Goal: Task Accomplishment & Management: Manage account settings

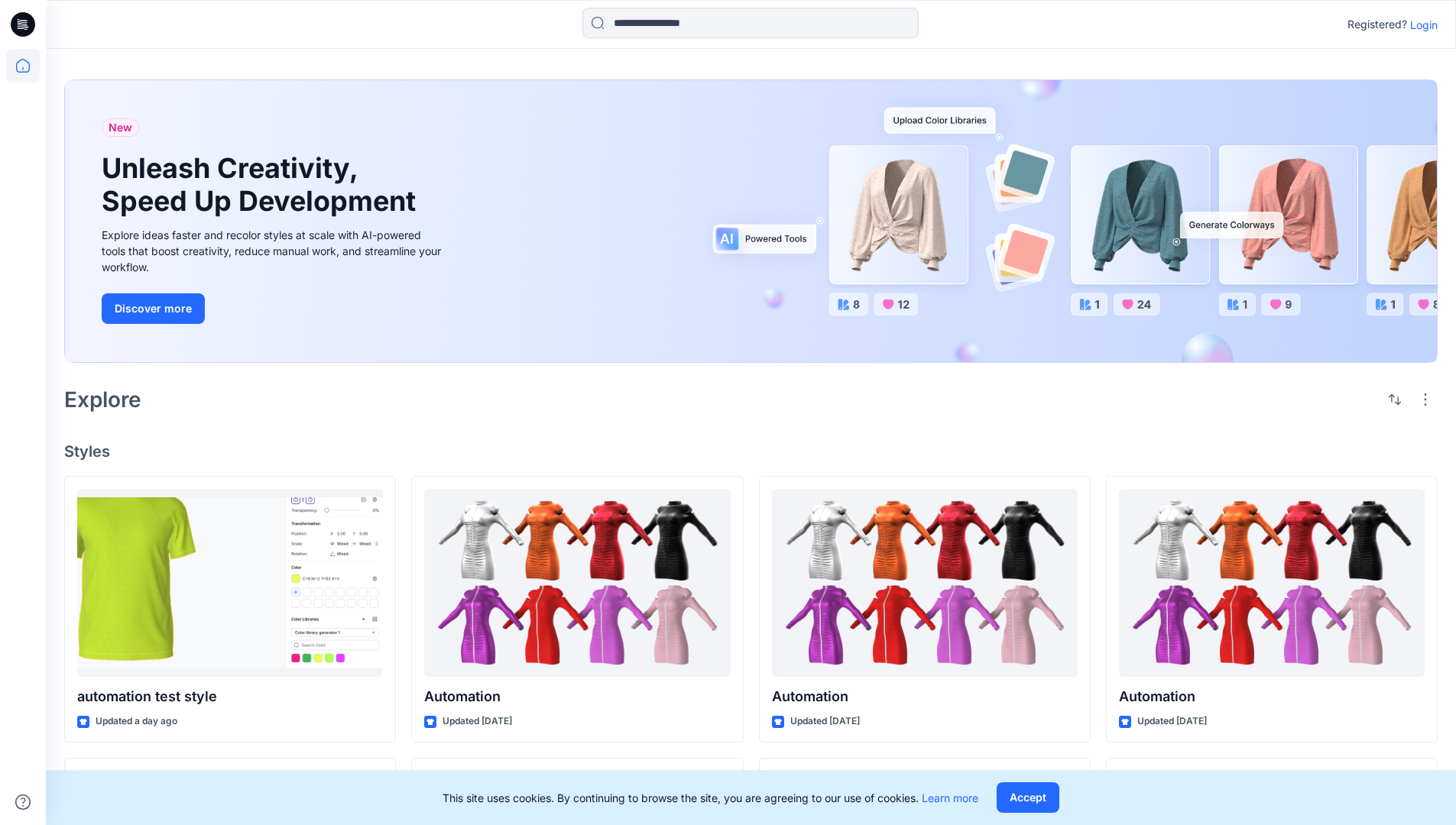
click at [1420, 25] on p "Login" at bounding box center [1424, 25] width 27 height 16
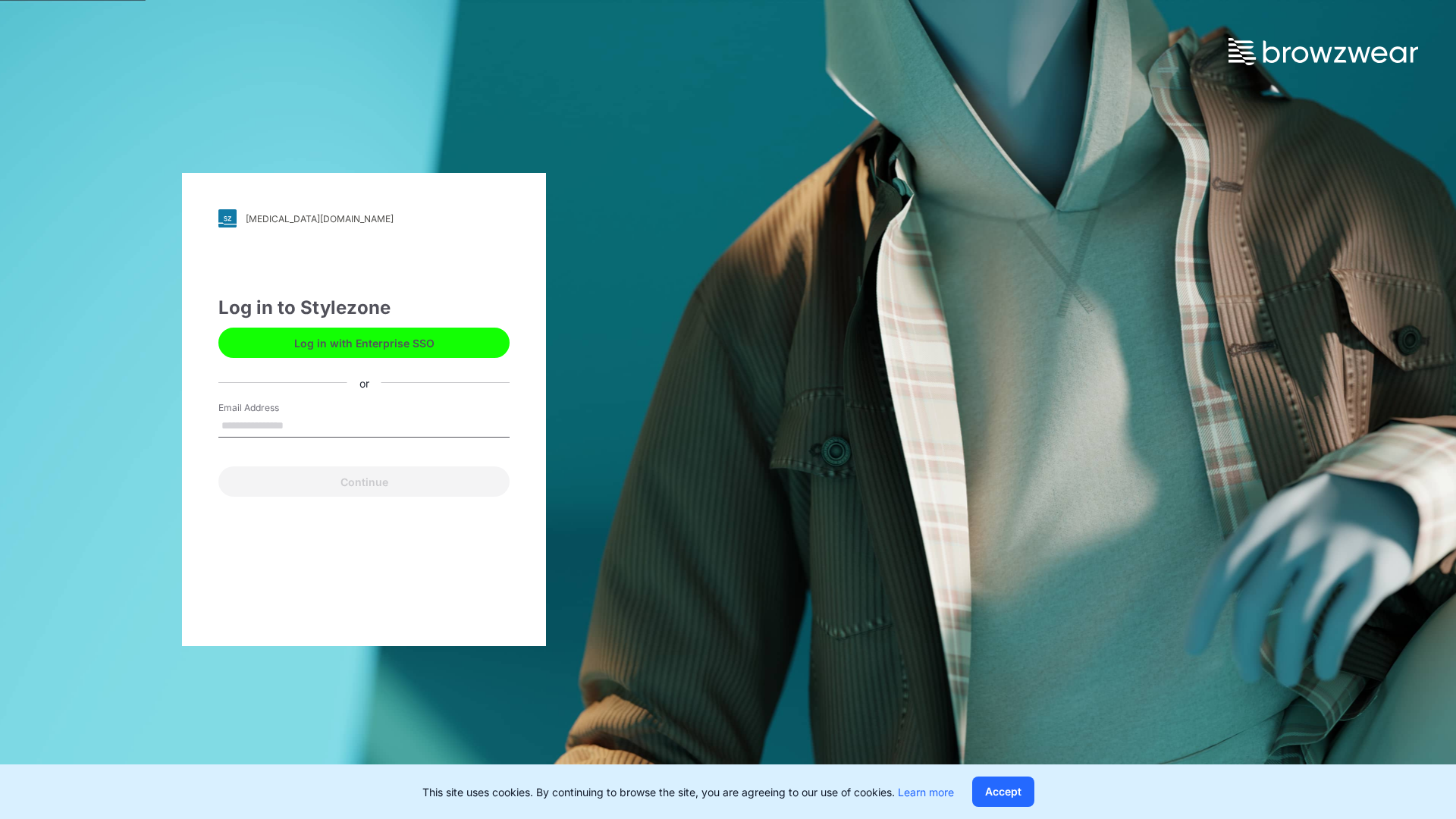
click at [300, 425] on input "Email Address" at bounding box center [364, 426] width 291 height 23
type input "**********"
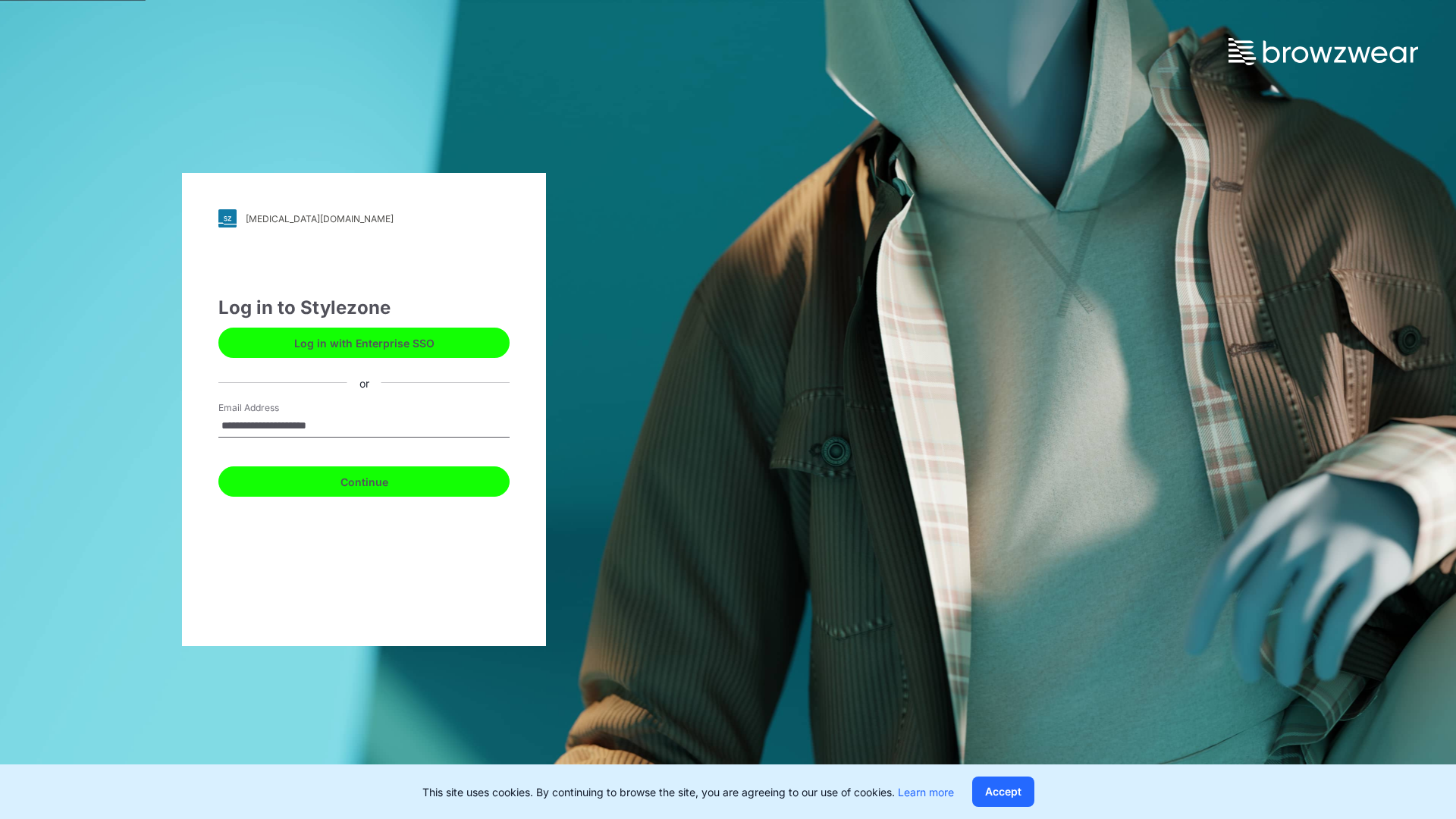
click at [381, 479] on button "Continue" at bounding box center [364, 482] width 291 height 30
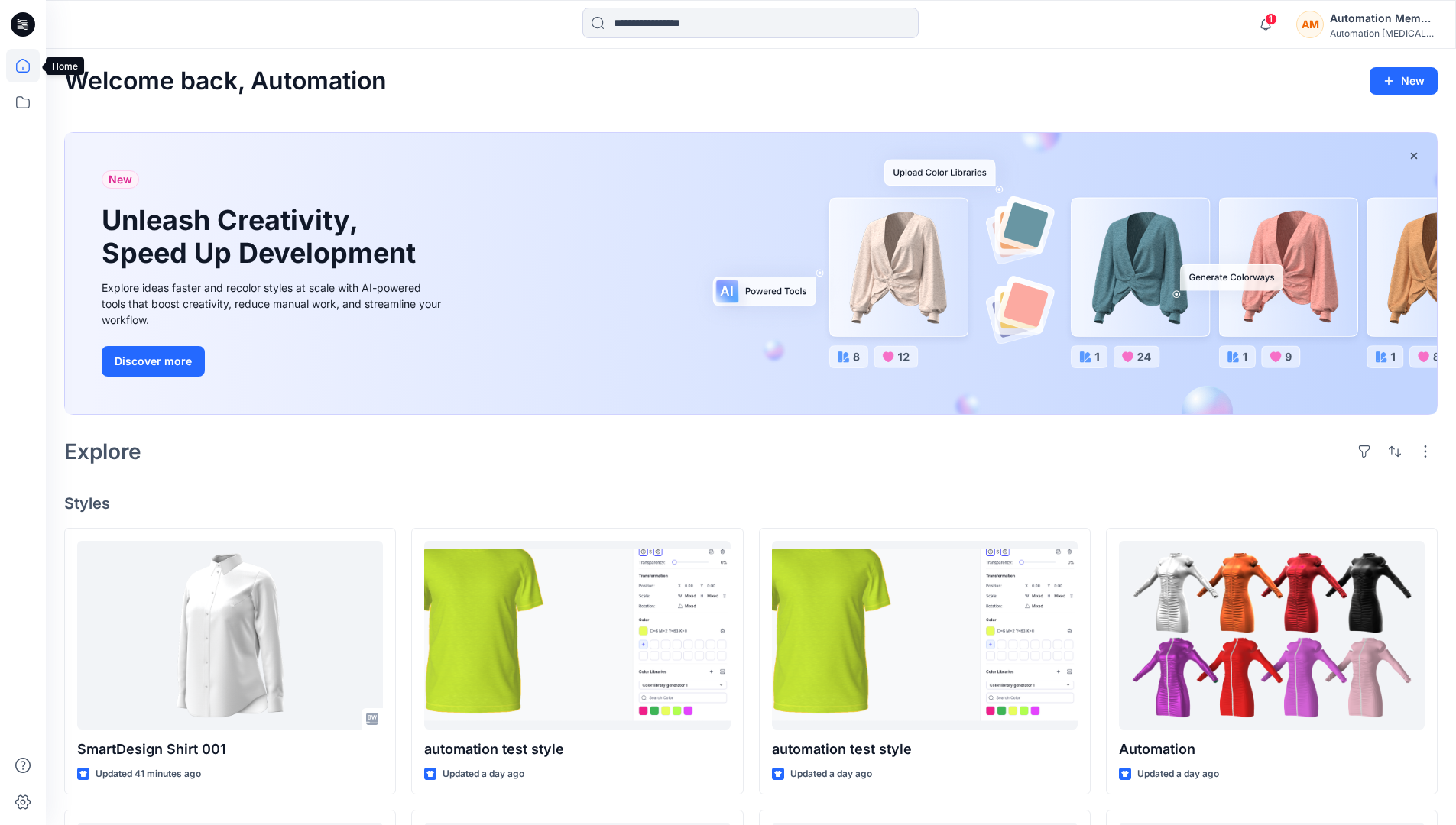
click at [27, 65] on icon at bounding box center [23, 66] width 34 height 34
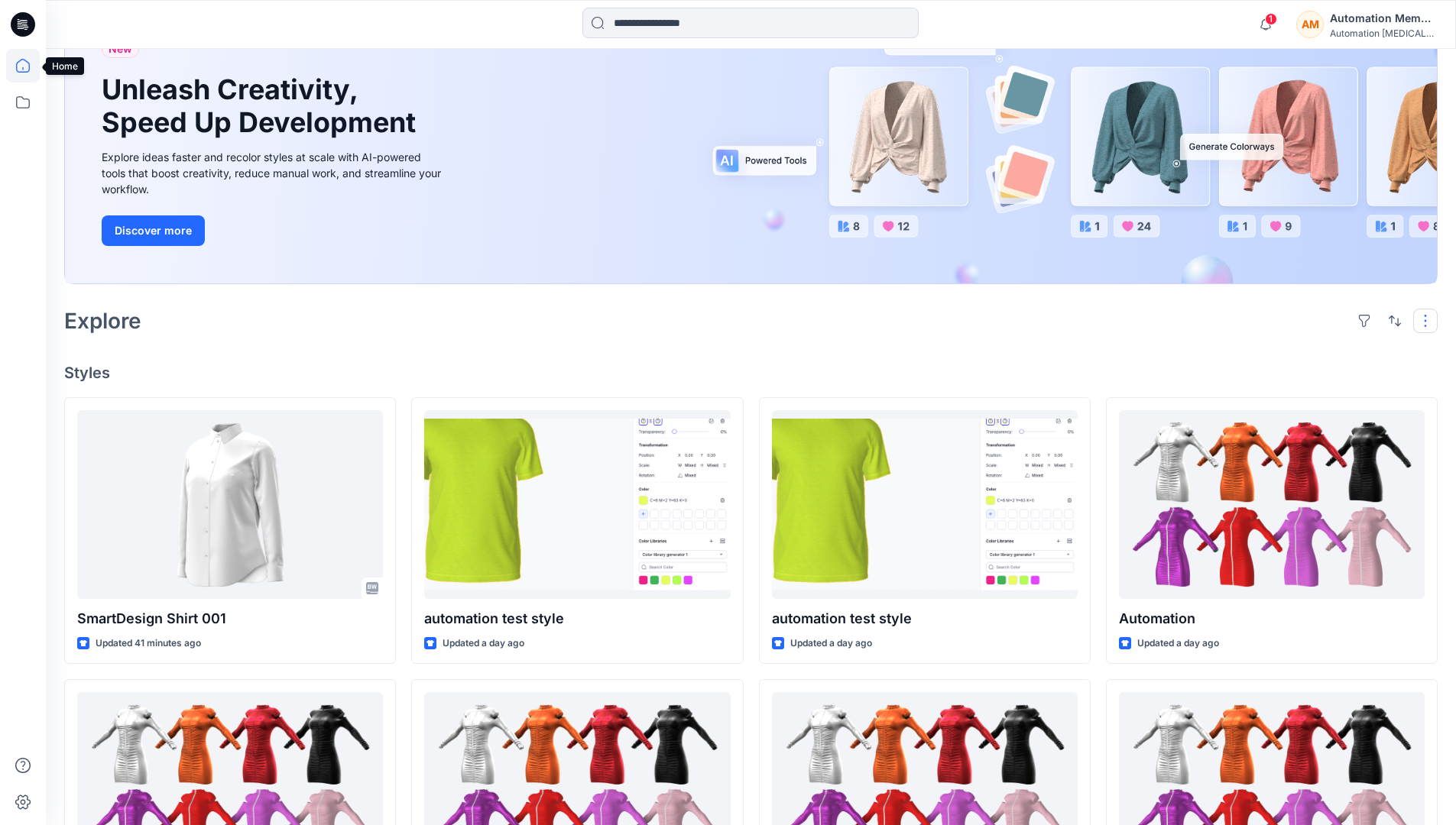
click at [1428, 320] on button "button" at bounding box center [1425, 321] width 25 height 25
click at [1391, 319] on button "button" at bounding box center [1395, 321] width 25 height 25
click at [1327, 351] on p "Last update" at bounding box center [1343, 359] width 96 height 16
click at [1313, 392] on p "A to Z" at bounding box center [1343, 394] width 96 height 16
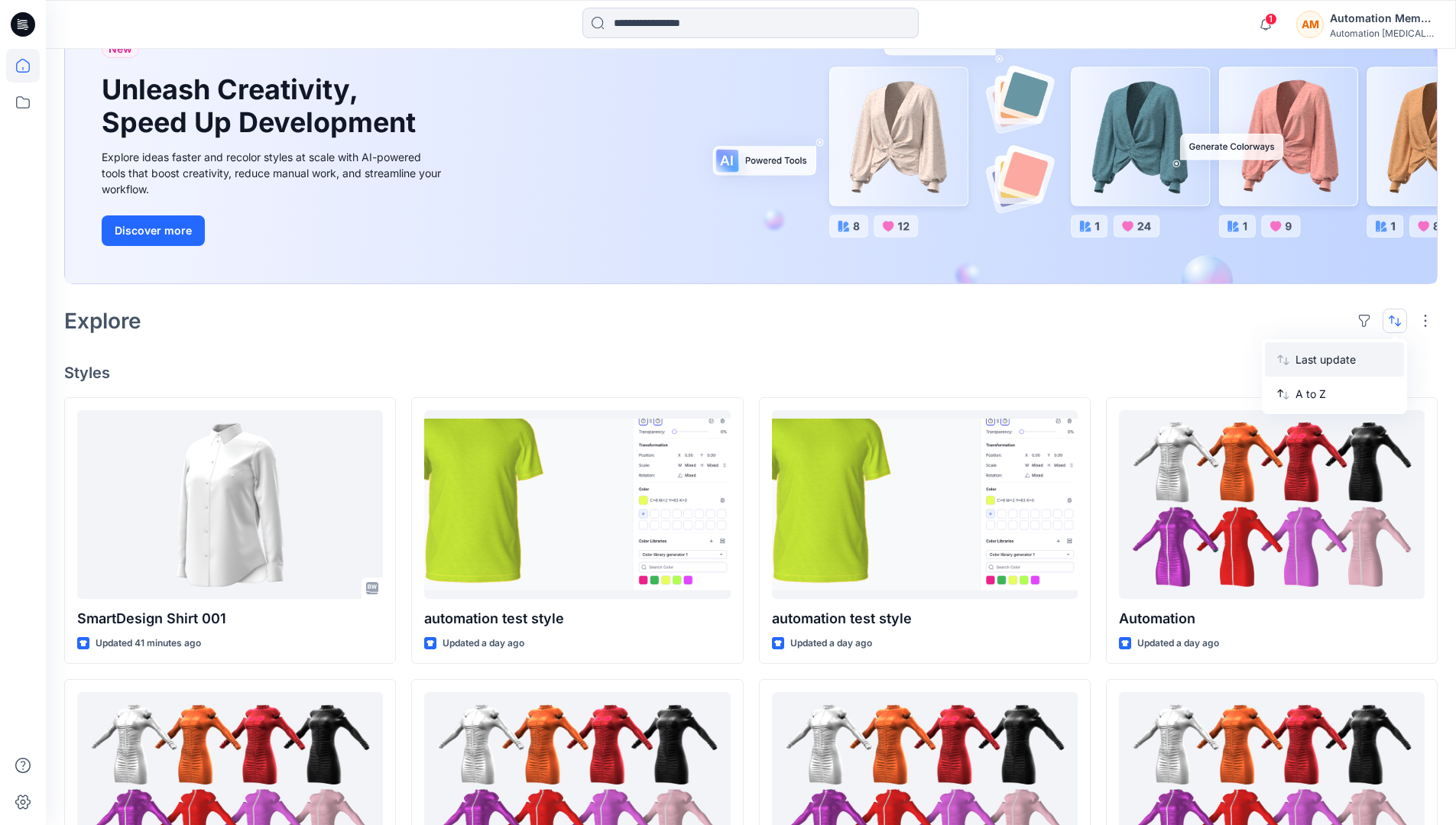
click at [1313, 356] on p "Last update" at bounding box center [1343, 359] width 96 height 16
click at [1313, 399] on p "A to Z" at bounding box center [1343, 394] width 96 height 16
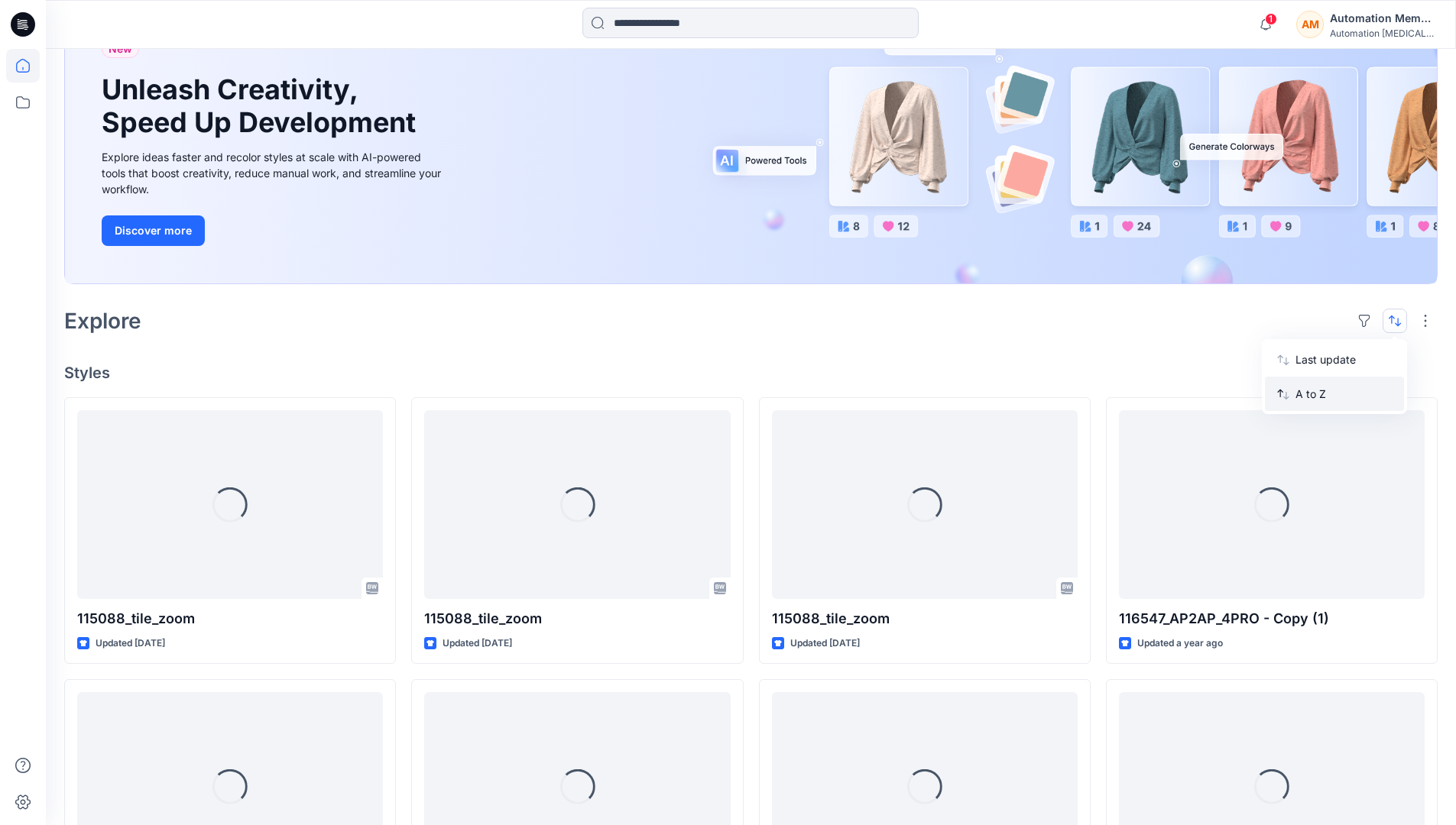
click at [1313, 395] on p "A to Z" at bounding box center [1343, 394] width 96 height 16
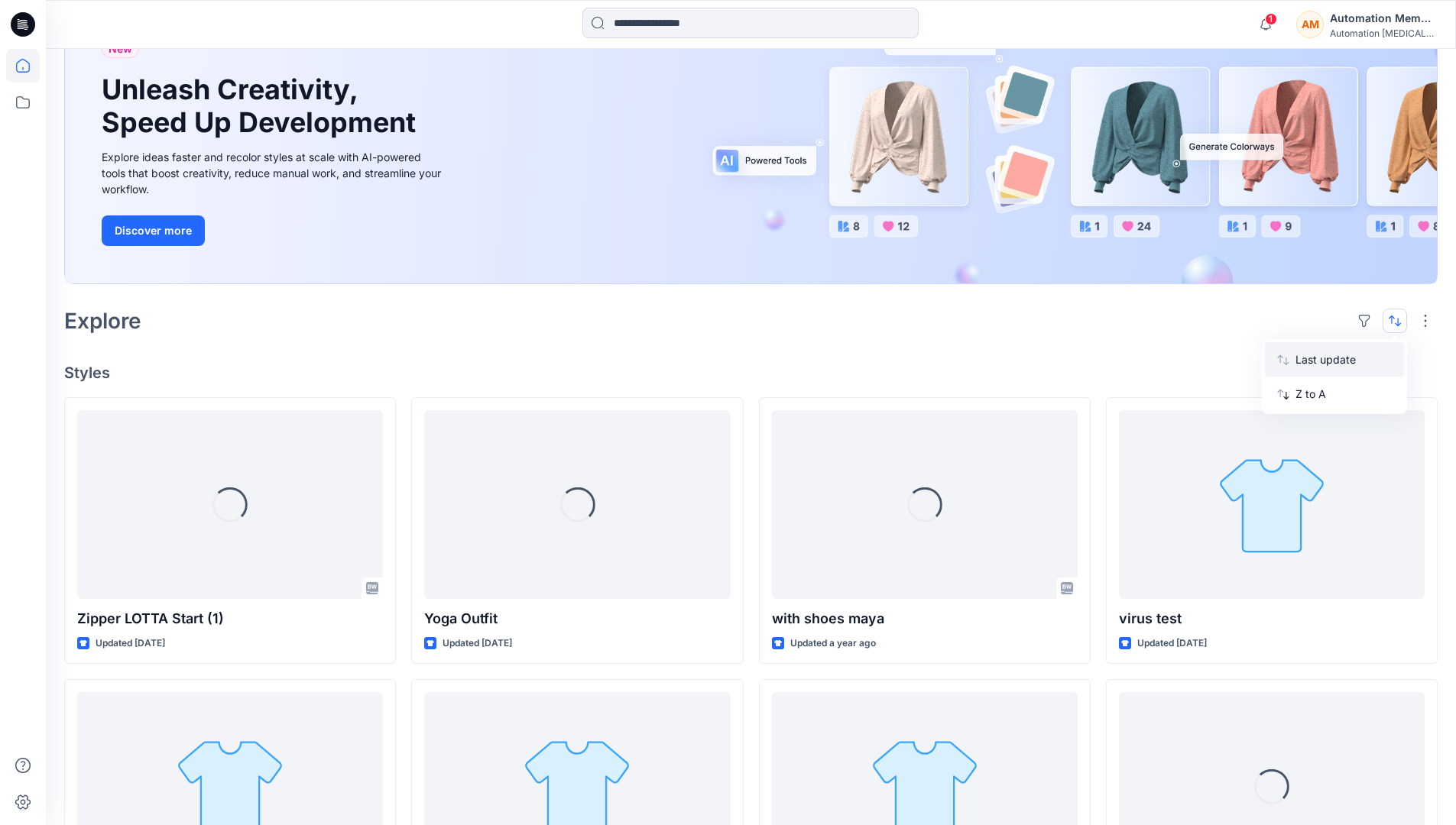
click at [1313, 364] on p "Last update" at bounding box center [1343, 359] width 96 height 16
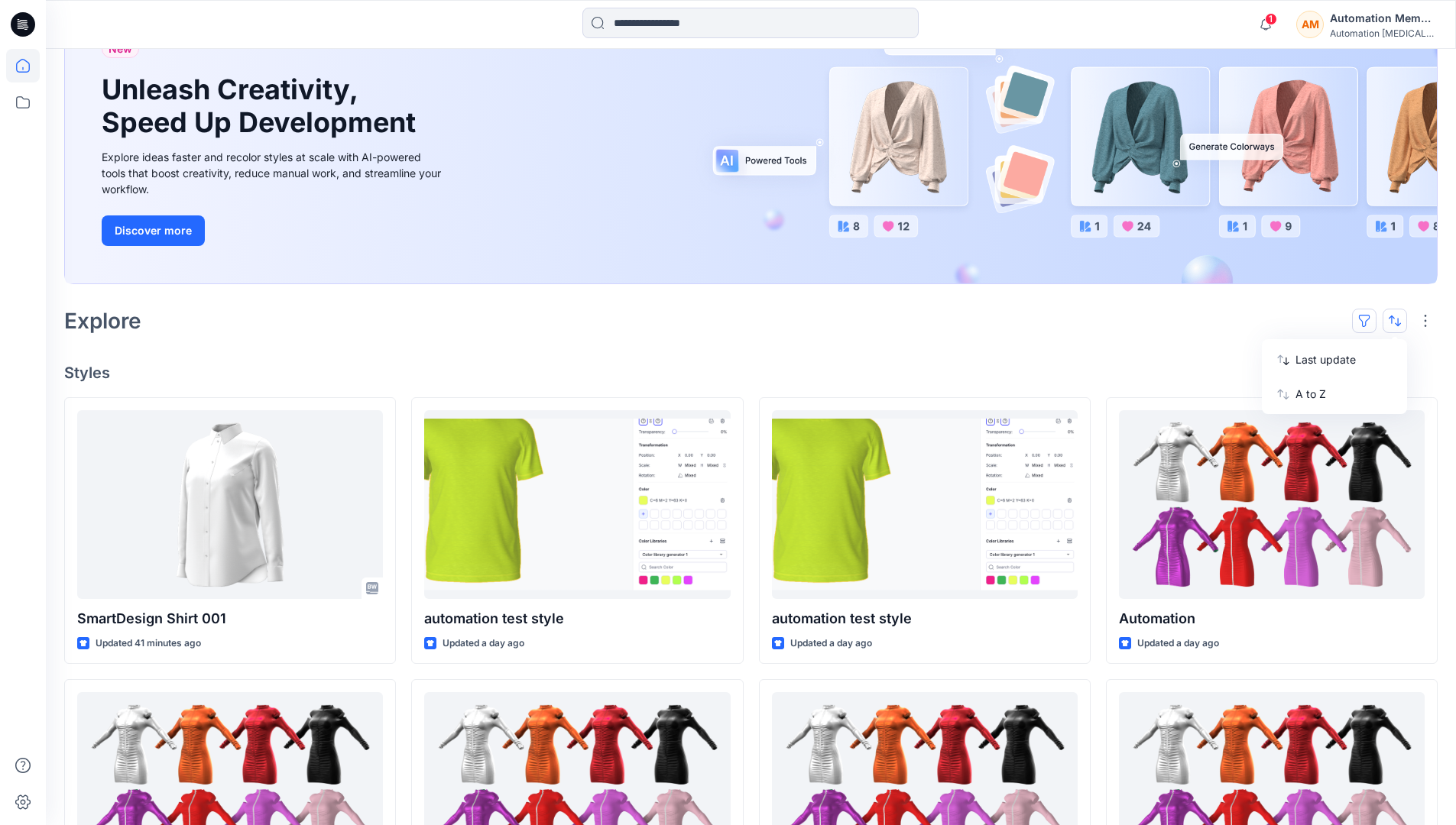
click at [1370, 319] on button "button" at bounding box center [1364, 321] width 25 height 25
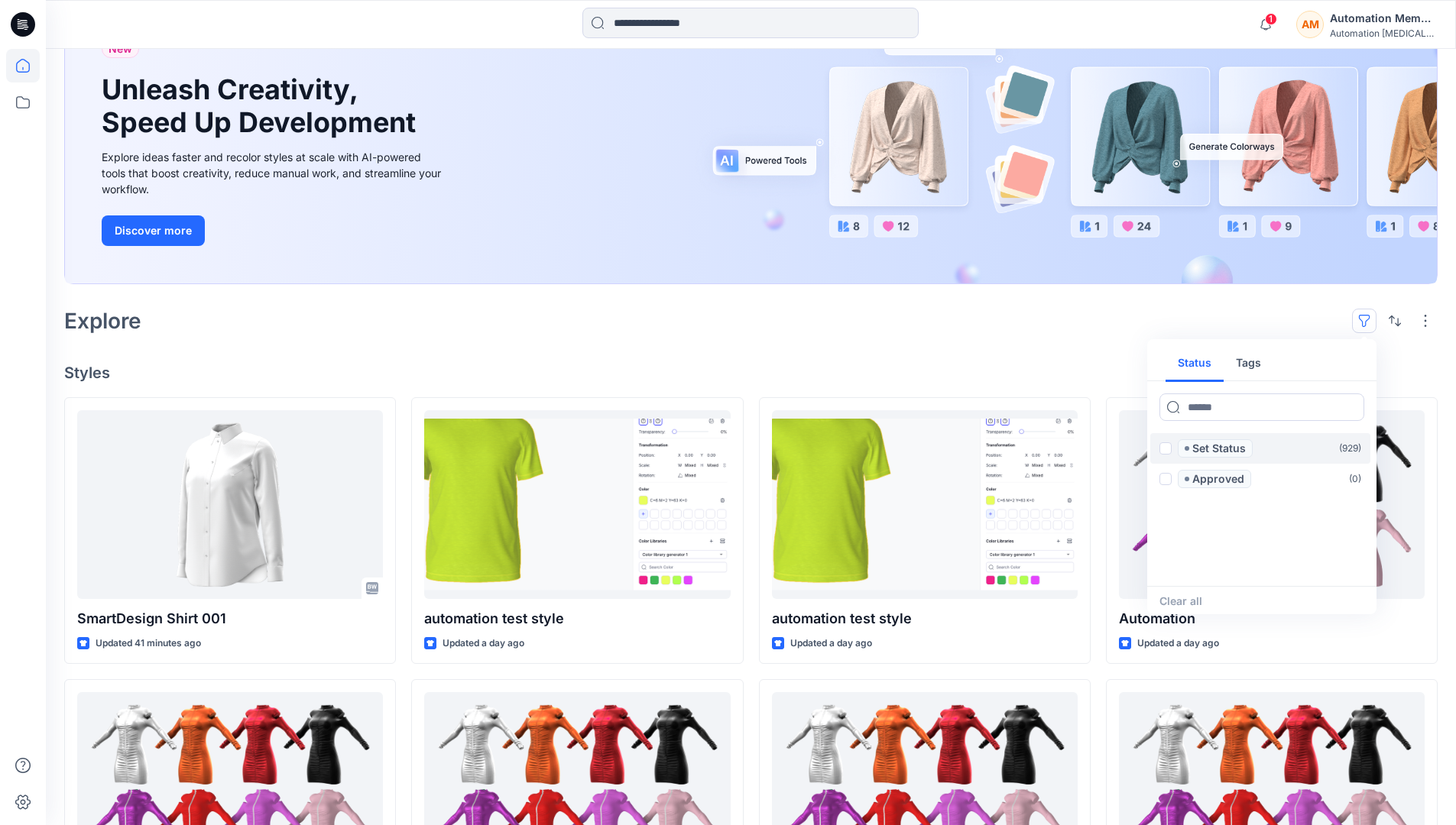
click at [1166, 451] on span at bounding box center [1166, 448] width 12 height 12
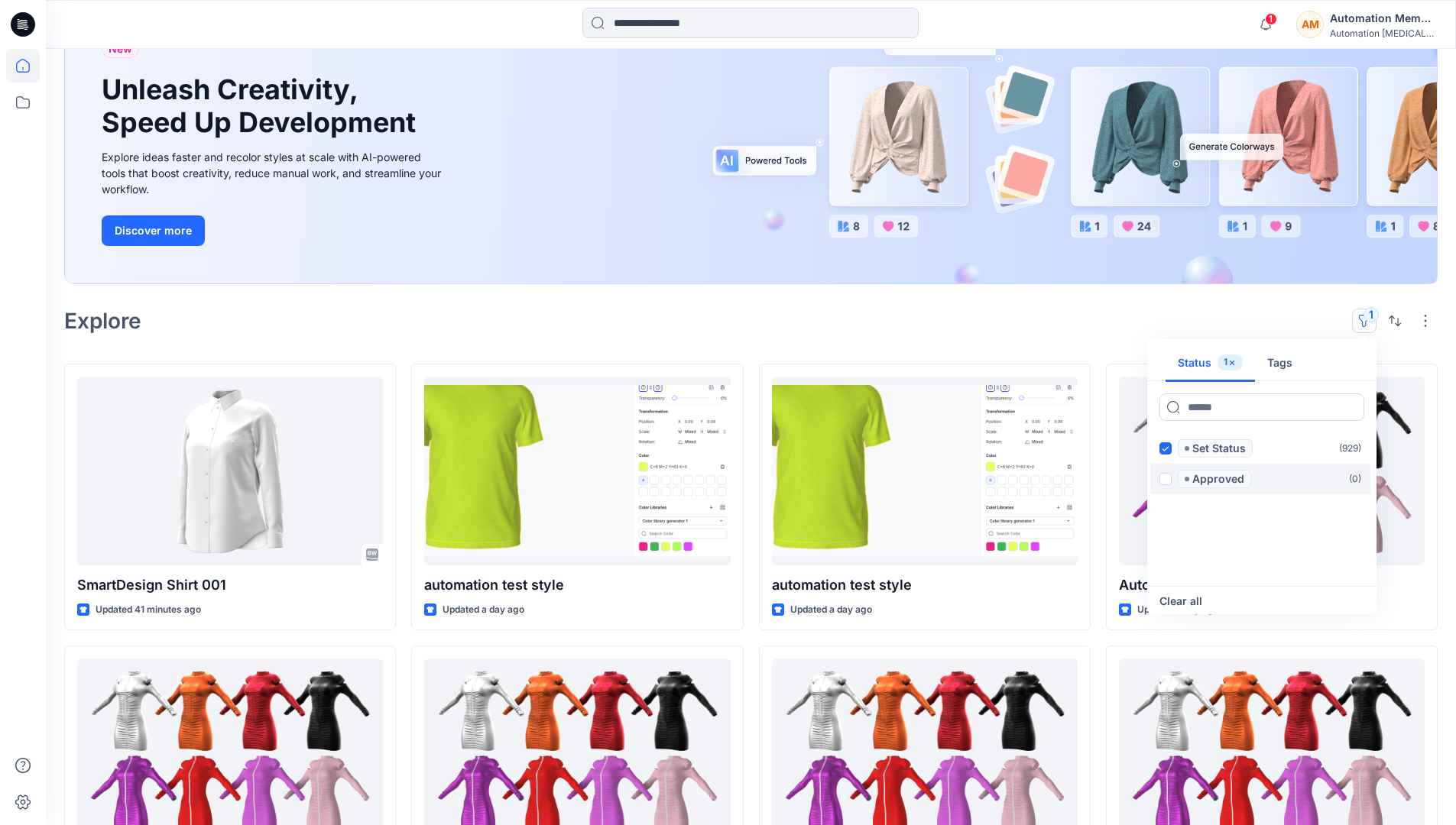
click at [1168, 477] on span at bounding box center [1166, 479] width 12 height 12
click at [1166, 449] on icon at bounding box center [1165, 449] width 7 height 5
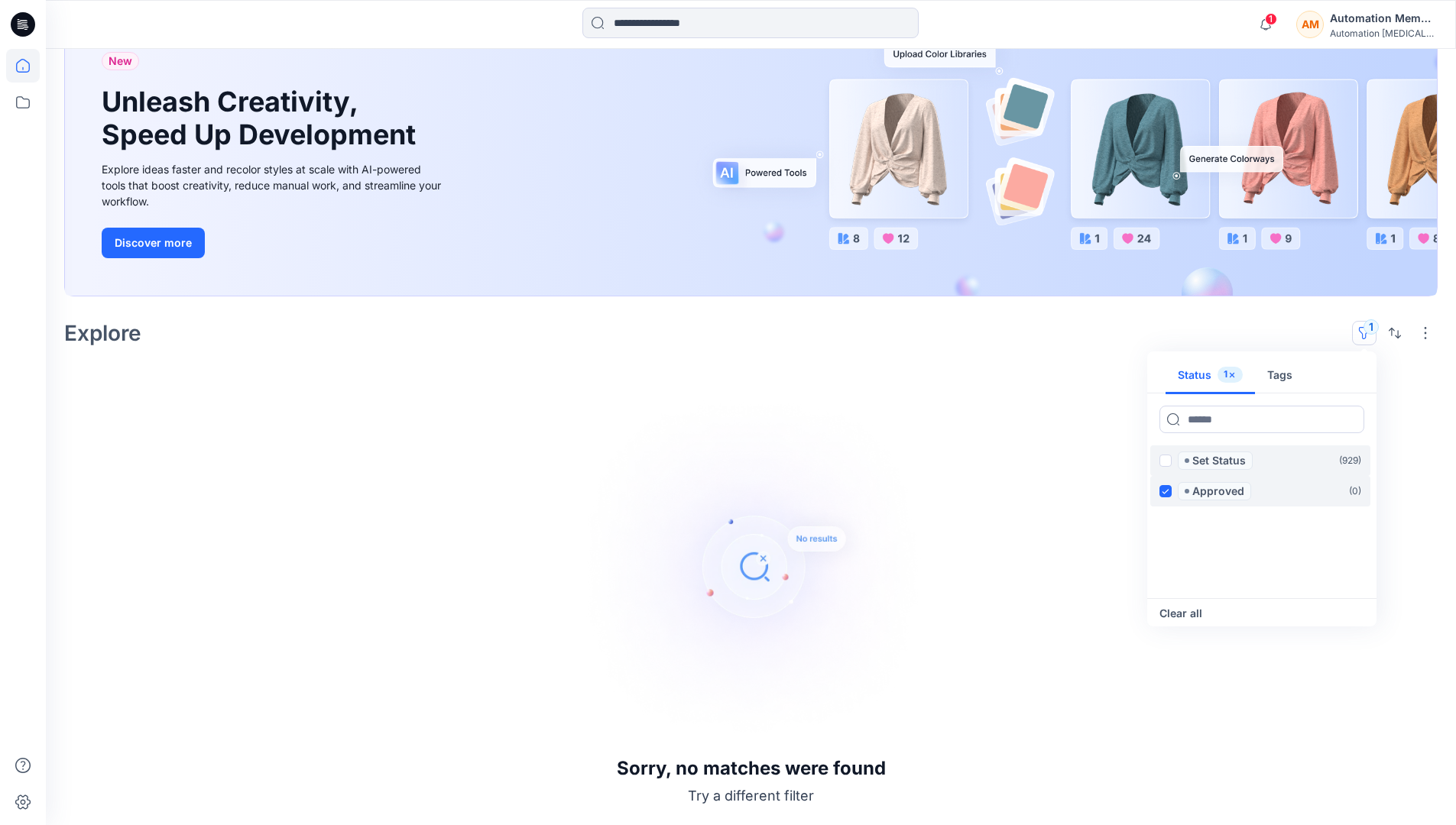
click at [1166, 490] on icon at bounding box center [1165, 491] width 7 height 5
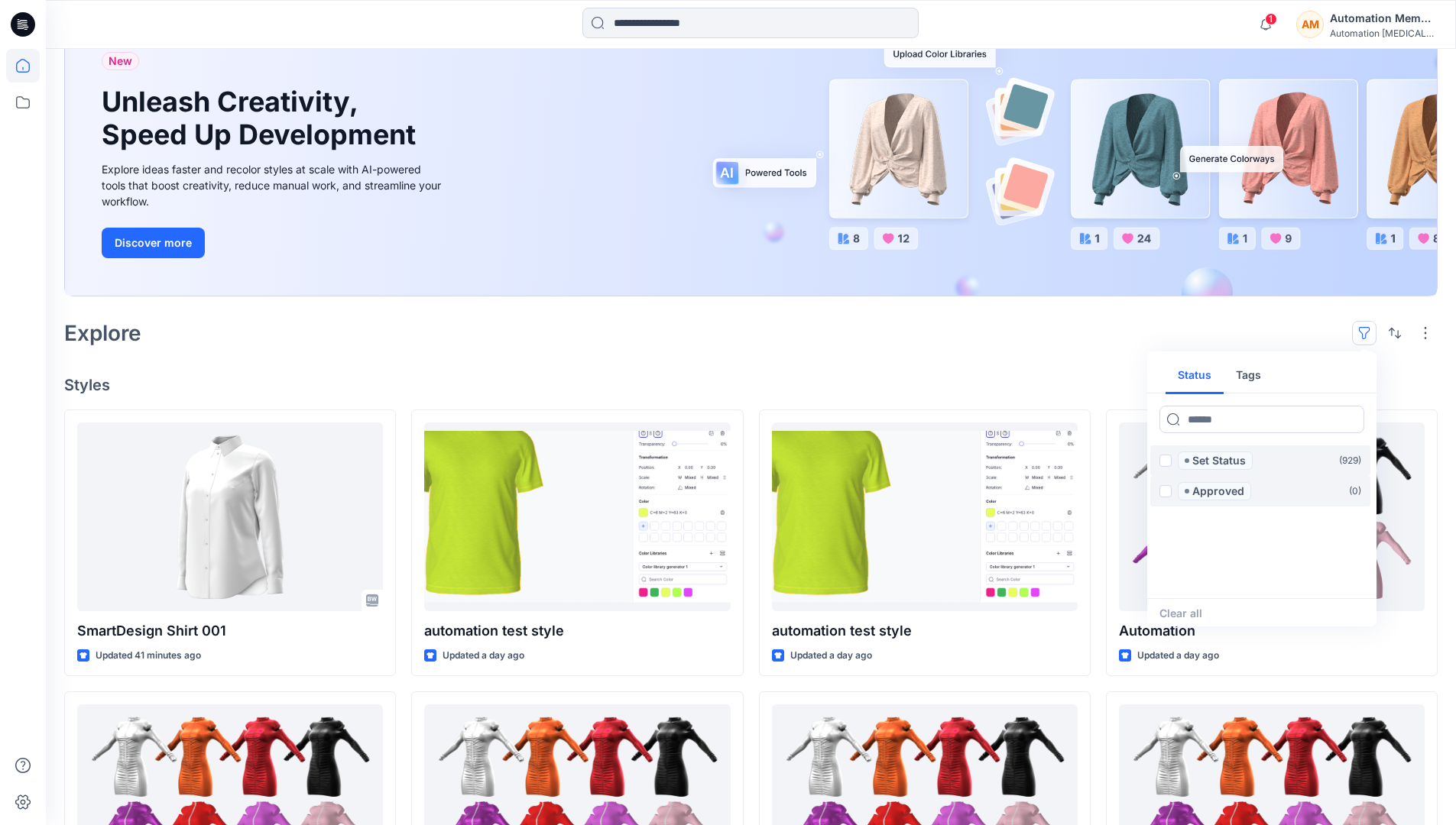
click at [1245, 370] on button "Tags" at bounding box center [1248, 375] width 50 height 36
click at [1205, 374] on button "Status" at bounding box center [1195, 375] width 58 height 36
click at [1216, 424] on input at bounding box center [1262, 419] width 205 height 27
type input "******"
click at [1223, 463] on p "Set Status" at bounding box center [1218, 461] width 53 height 19
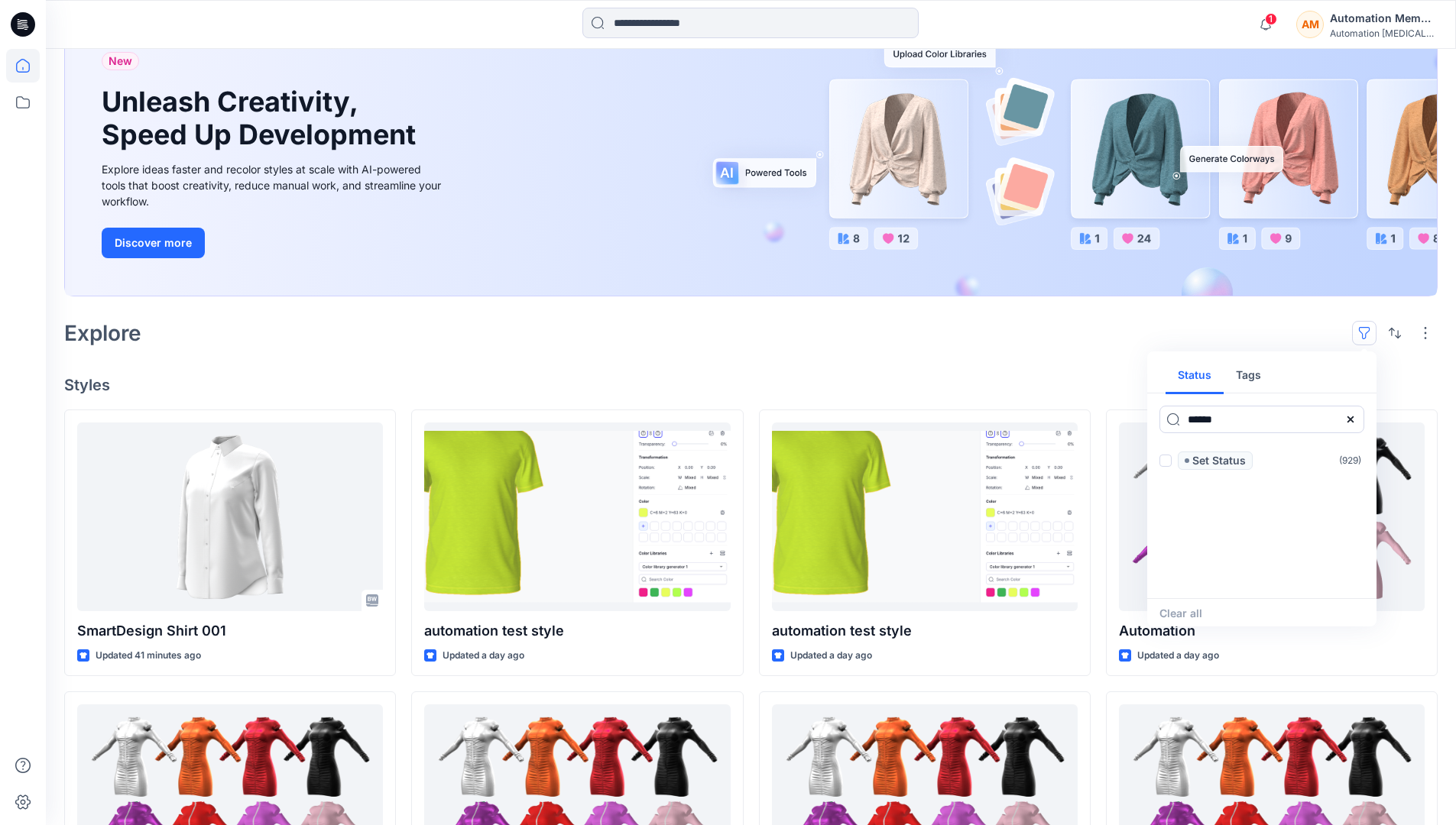
click at [1352, 422] on icon at bounding box center [1351, 419] width 12 height 12
click at [1254, 381] on button "Tags" at bounding box center [1248, 375] width 50 height 36
click at [1206, 418] on input at bounding box center [1262, 419] width 205 height 27
type input "**********"
click at [1262, 579] on div "automation tag ( 2 ) automation tag 2 ( 1 )" at bounding box center [1263, 522] width 226 height 153
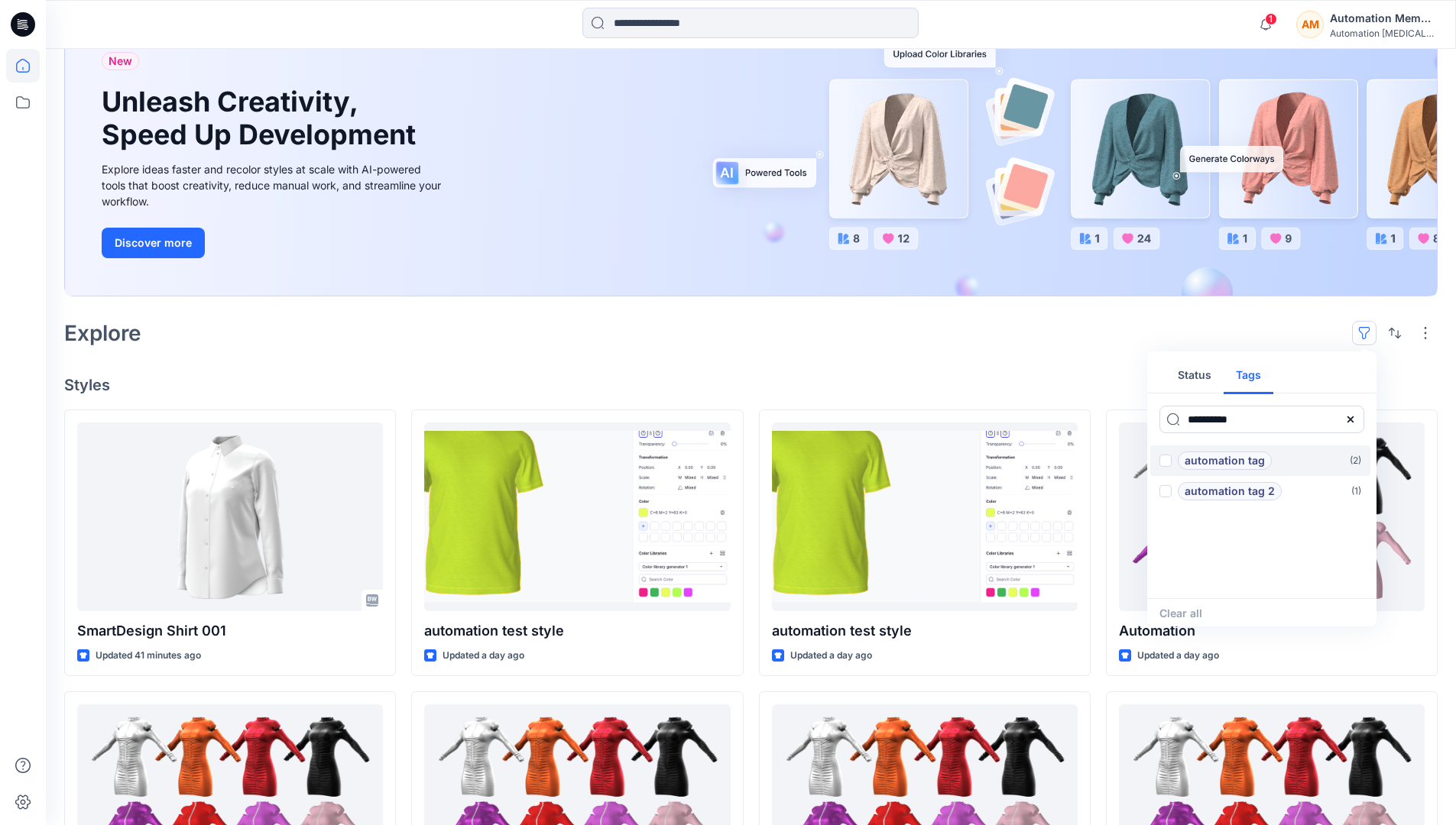
click at [1262, 456] on p "automation tag" at bounding box center [1224, 461] width 81 height 19
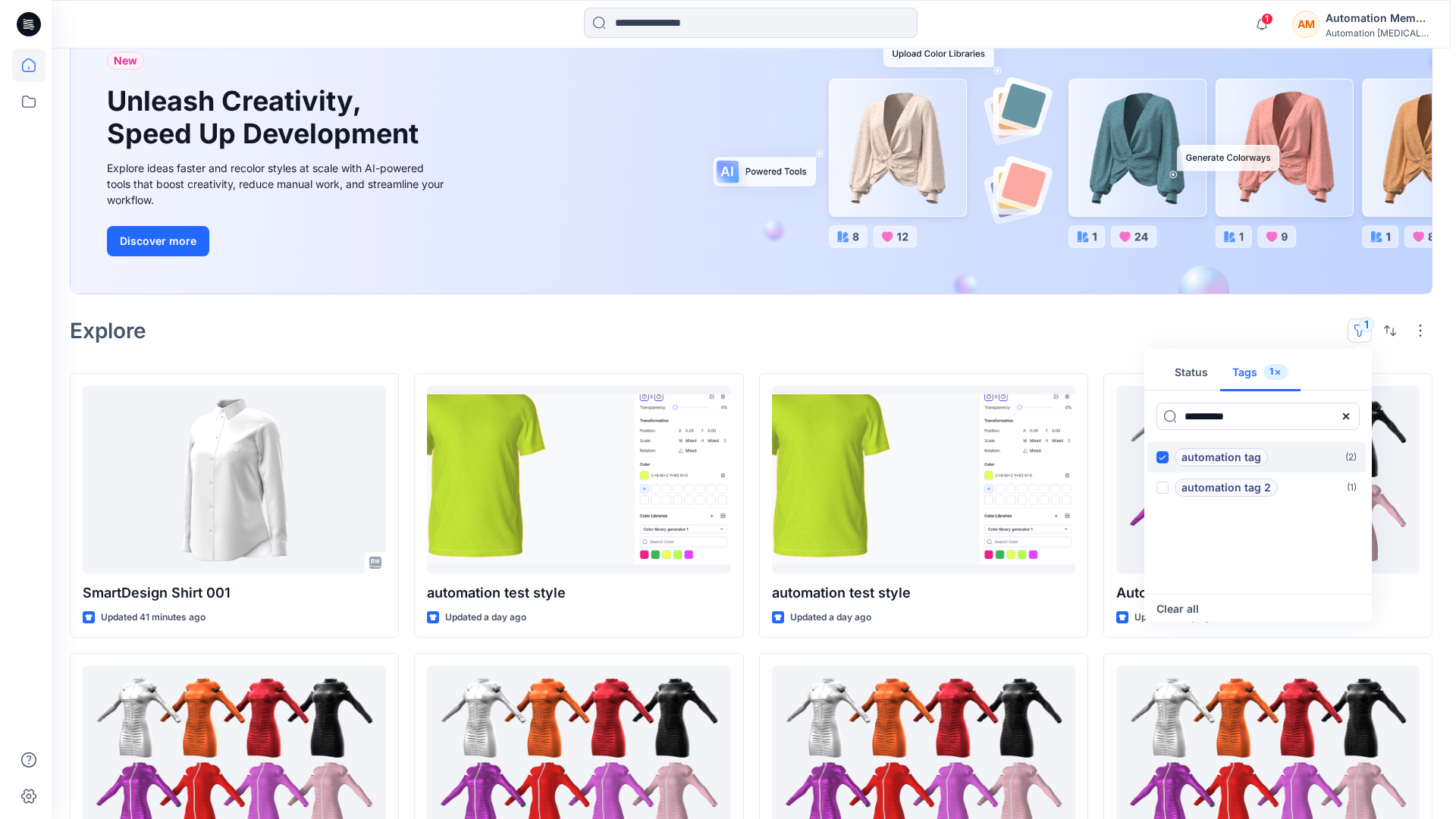
scroll to position [0, 0]
